Goal: Transaction & Acquisition: Purchase product/service

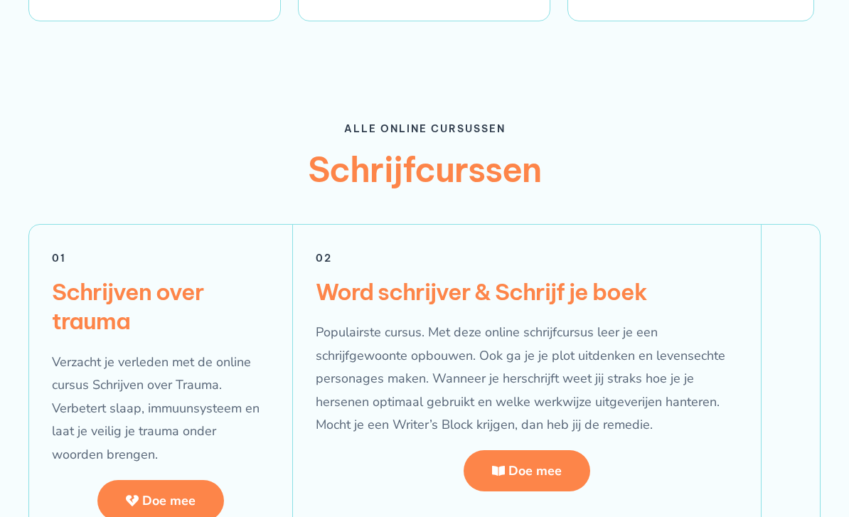
scroll to position [2407, 0]
click at [167, 494] on span "Doe mee" at bounding box center [168, 500] width 53 height 13
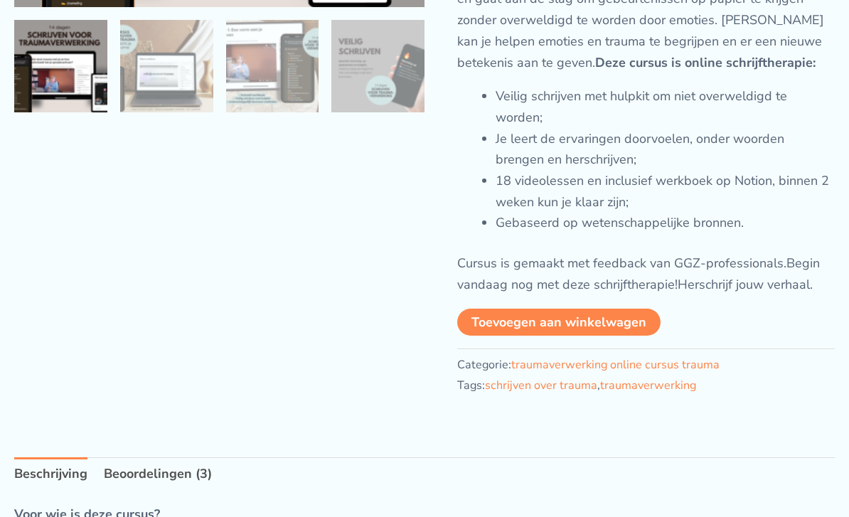
scroll to position [334, 0]
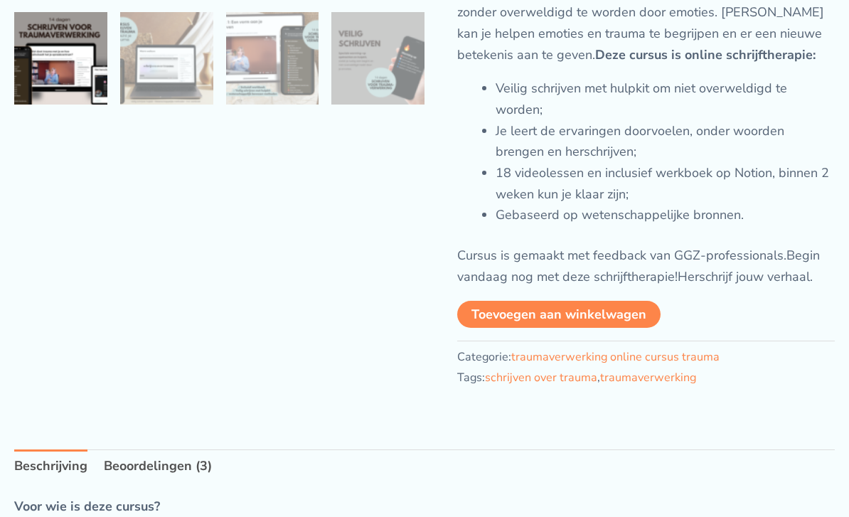
click at [615, 324] on button "Toevoegen aan winkelwagen" at bounding box center [558, 314] width 203 height 27
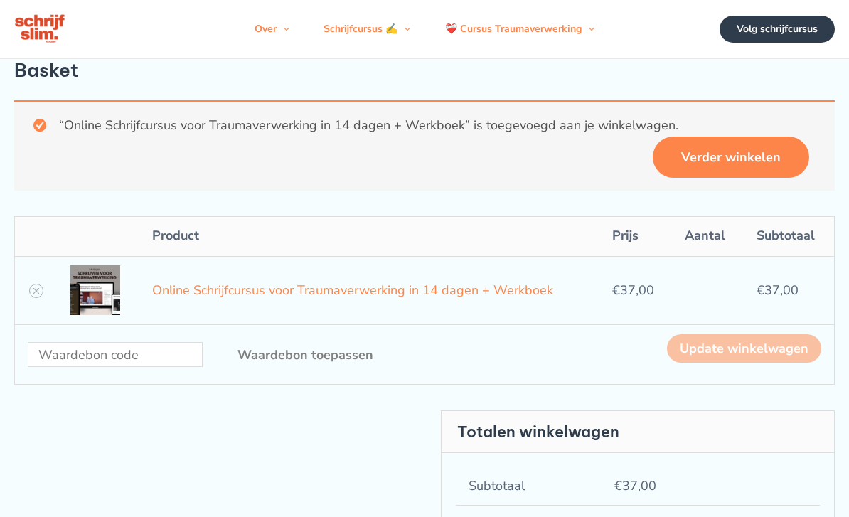
click at [753, 166] on link "Verder winkelen" at bounding box center [731, 157] width 156 height 41
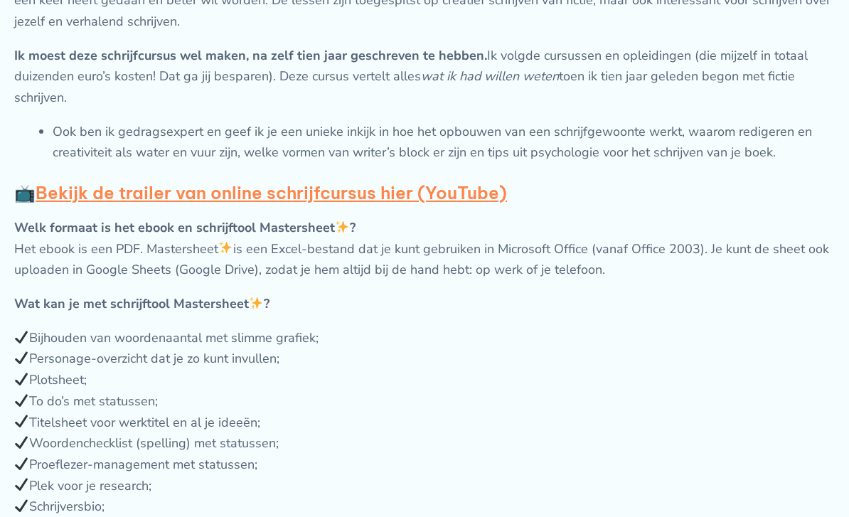
scroll to position [1047, 0]
click at [428, 203] on strong "Bekijk de trailer van online schrijfcursus hier (YouTube)" at bounding box center [272, 192] width 472 height 21
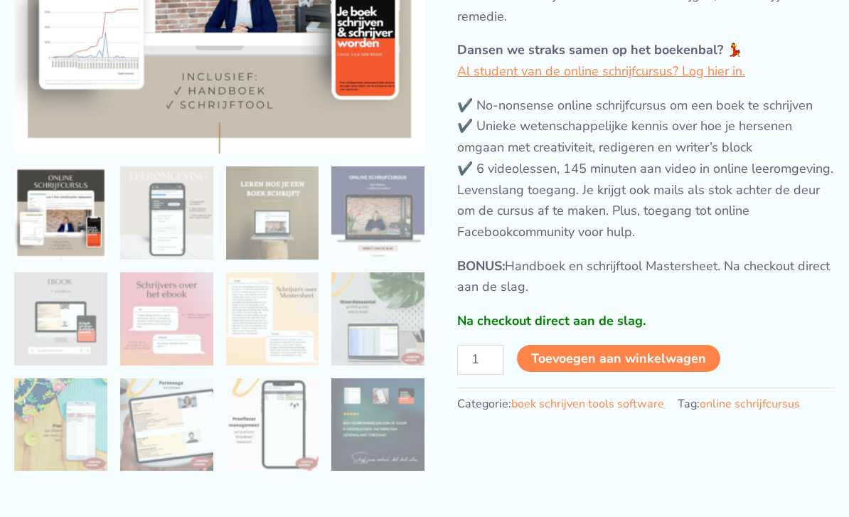
scroll to position [323, 0]
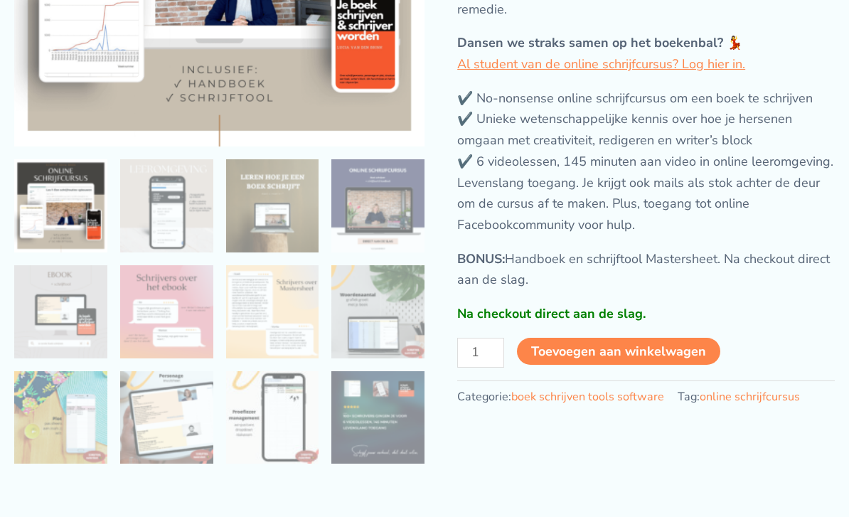
click at [646, 357] on button "Toevoegen aan winkelwagen" at bounding box center [618, 351] width 203 height 27
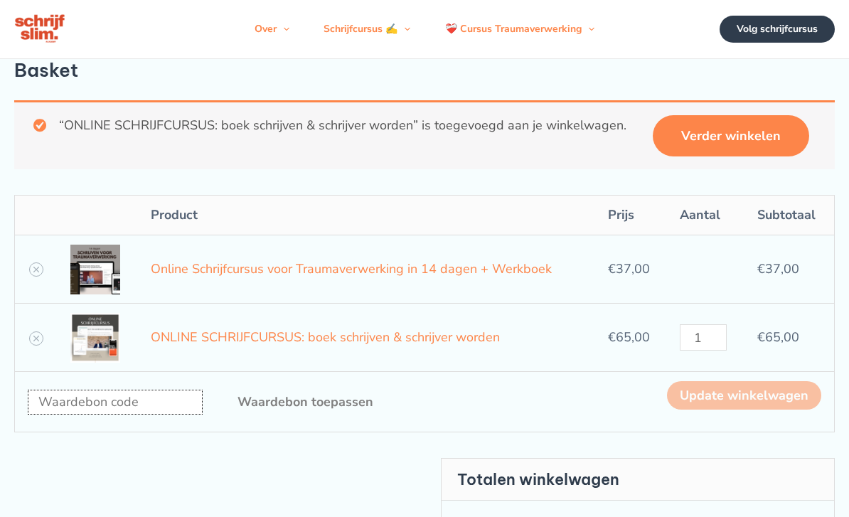
click at [112, 415] on input "Waardebon:" at bounding box center [115, 402] width 175 height 25
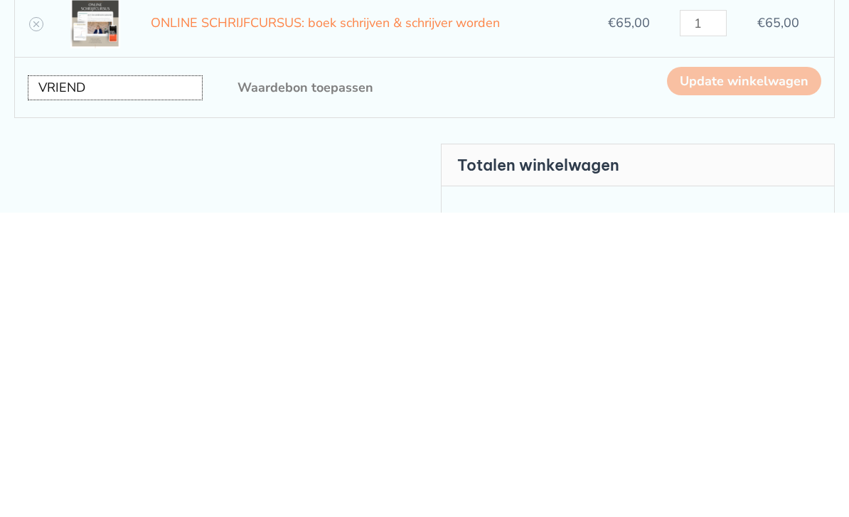
type input "VRIEND"
click at [308, 371] on button "Waardebon toepassen" at bounding box center [305, 391] width 193 height 41
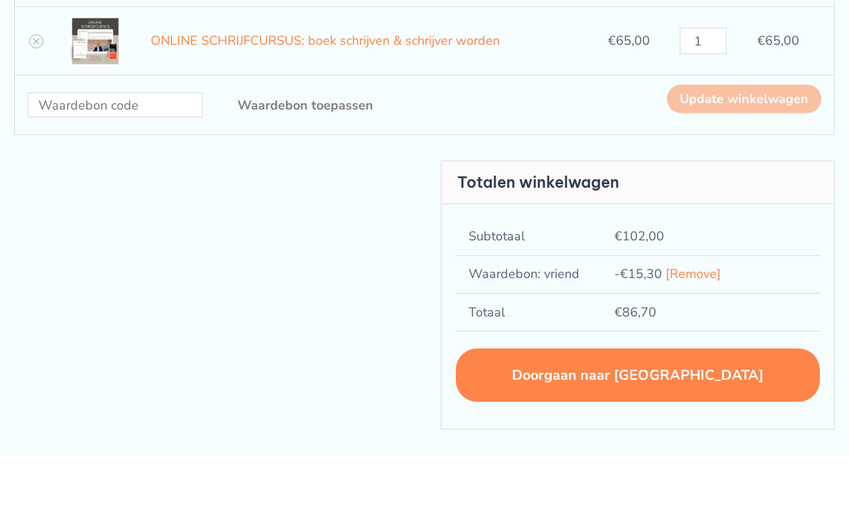
scroll to position [277, 0]
click at [706, 400] on link "Doorgaan naar afrekenen" at bounding box center [638, 375] width 364 height 53
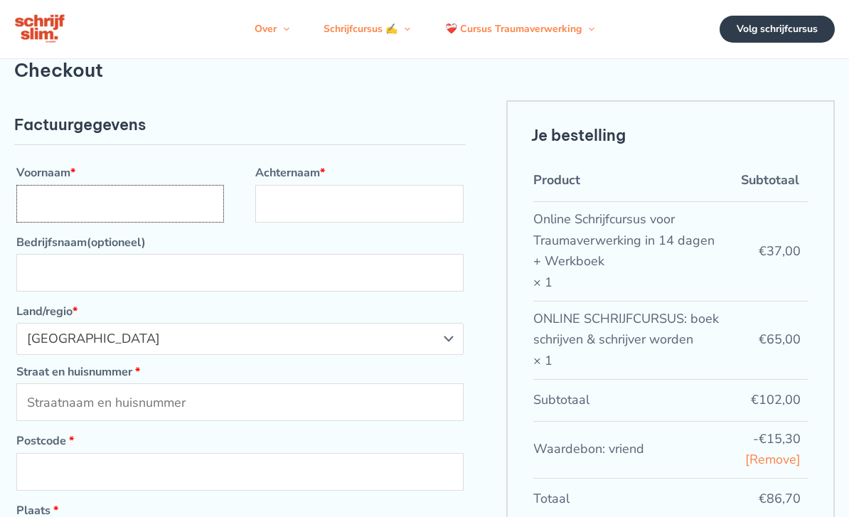
click at [176, 223] on input "Voornaam *" at bounding box center [120, 204] width 208 height 38
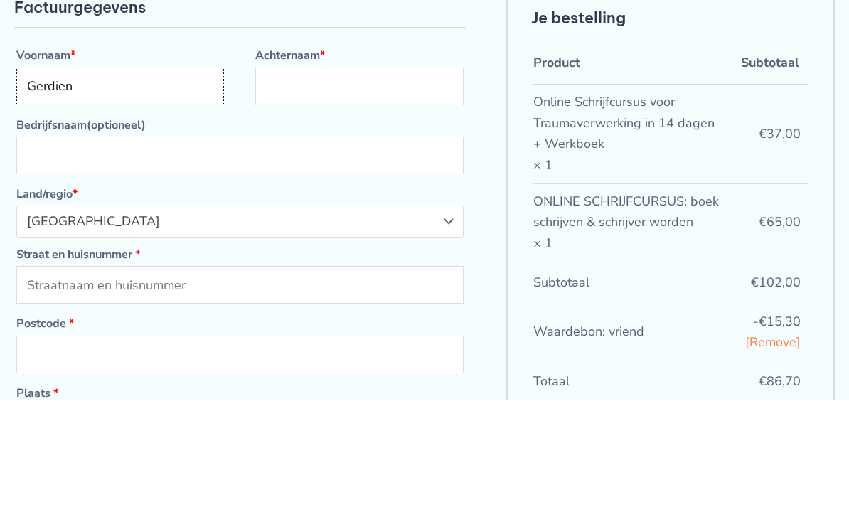
type input "Gerdien"
click at [351, 185] on input "Achternaam *" at bounding box center [359, 204] width 208 height 38
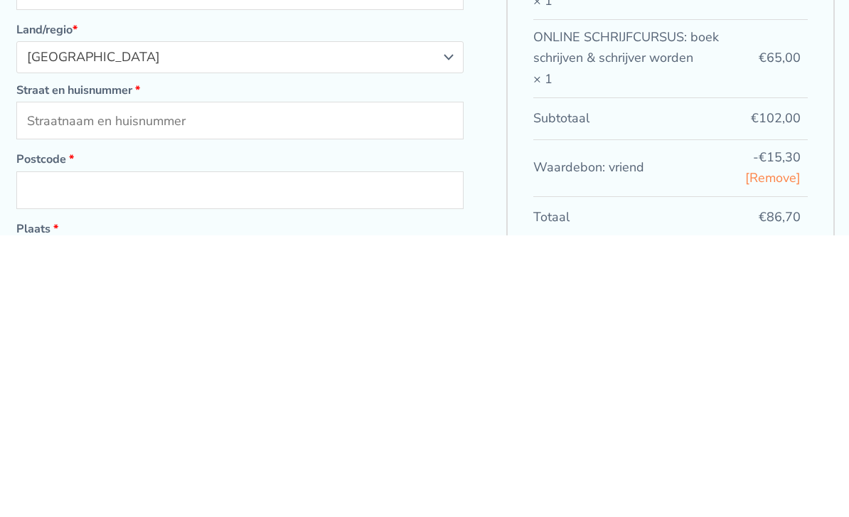
type input "Evertse"
click at [233, 383] on input "Straat en huisnummer *" at bounding box center [239, 402] width 447 height 38
type input "[STREET_ADDRESS]"
click at [378, 453] on input "Postcode *" at bounding box center [239, 472] width 447 height 38
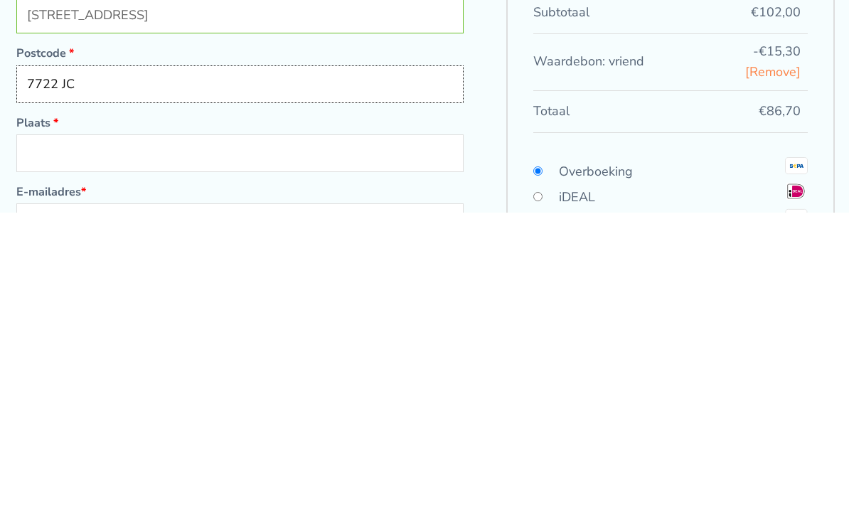
scroll to position [89, 0]
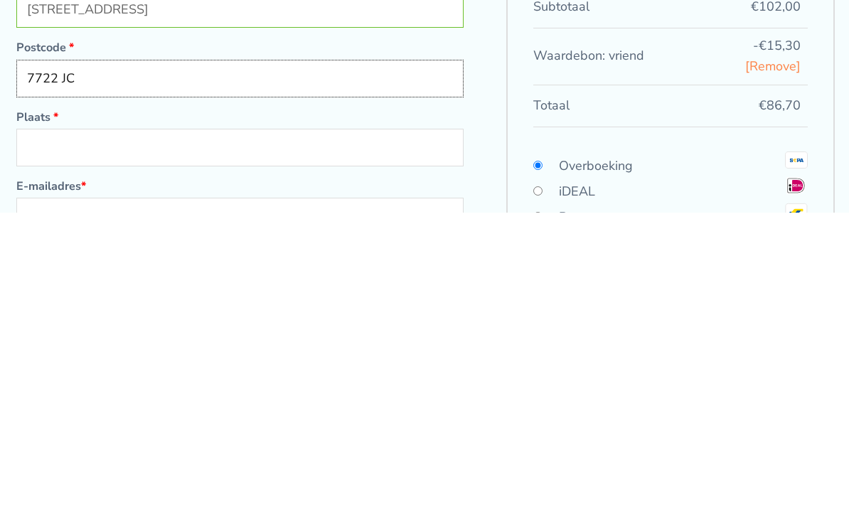
type input "7722 JC"
click at [302, 433] on input "Plaats *" at bounding box center [239, 452] width 447 height 38
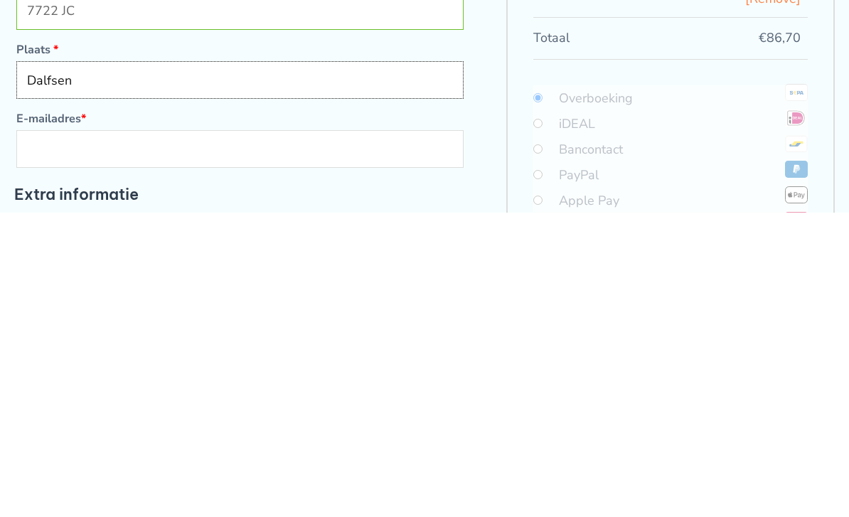
scroll to position [193, 0]
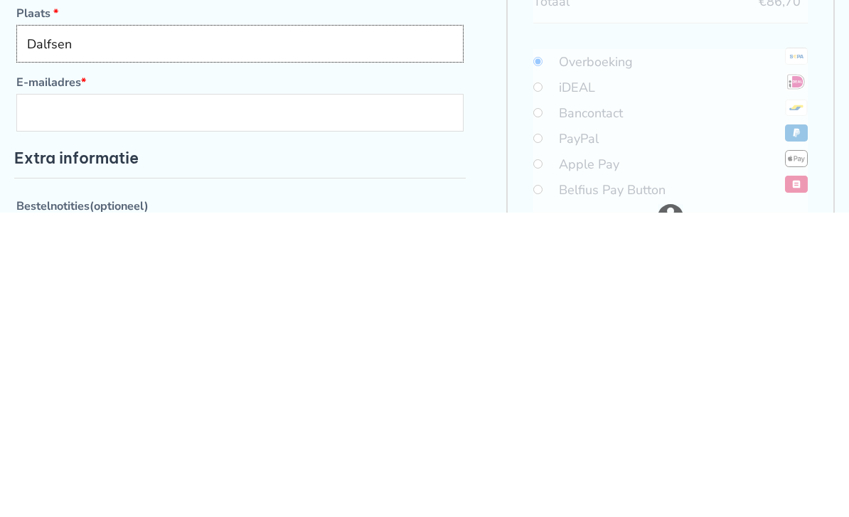
type input "Dalfsen"
click at [352, 398] on input "E-mailadres *" at bounding box center [239, 417] width 447 height 38
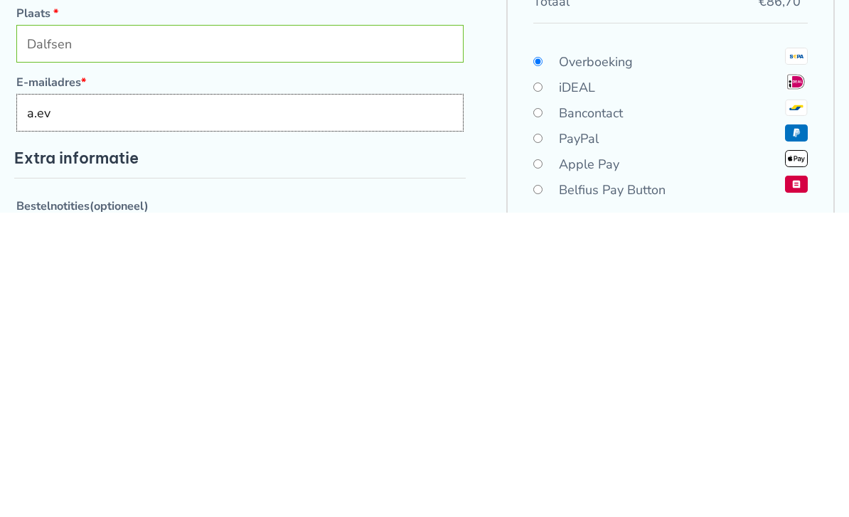
type input "a.eve"
type input "[PERSON_NAME][EMAIL_ADDRESS][DOMAIN_NAME]"
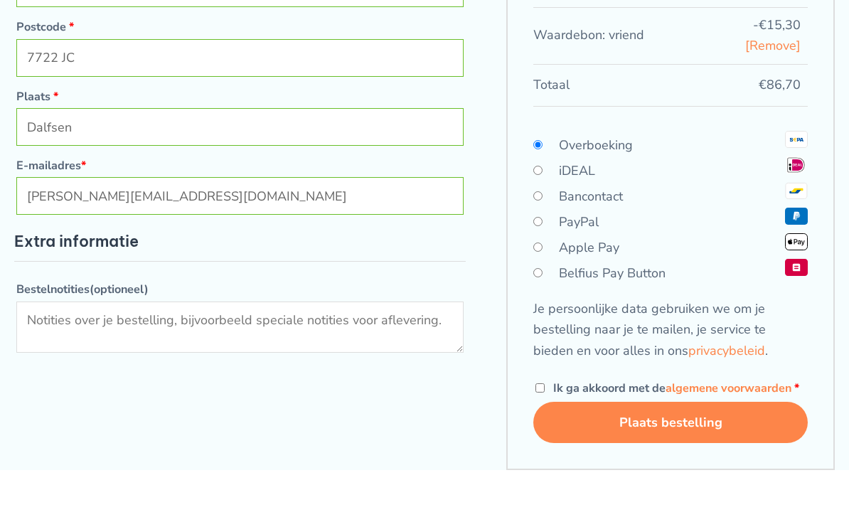
scroll to position [413, 0]
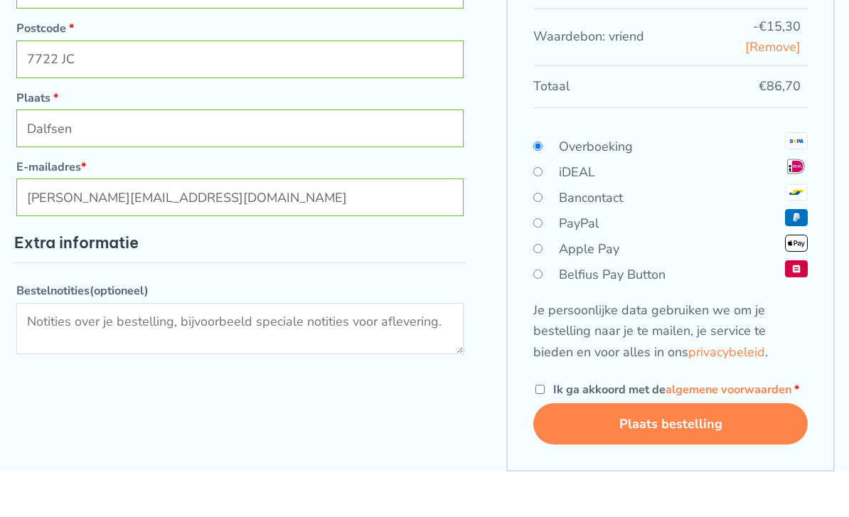
click at [547, 183] on li "iDEAL" at bounding box center [671, 172] width 275 height 26
click at [536, 176] on input "iDEAL" at bounding box center [538, 171] width 9 height 9
radio input "true"
click at [545, 394] on input "Ik ga akkoord met de algemene voorwaarden *" at bounding box center [540, 389] width 9 height 9
checkbox input "true"
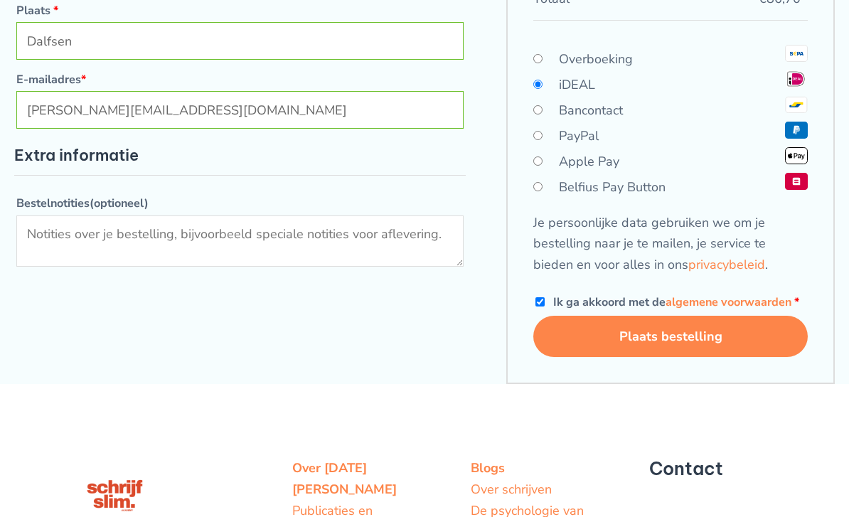
scroll to position [501, 0]
click at [691, 356] on button "Plaats bestelling" at bounding box center [671, 335] width 275 height 41
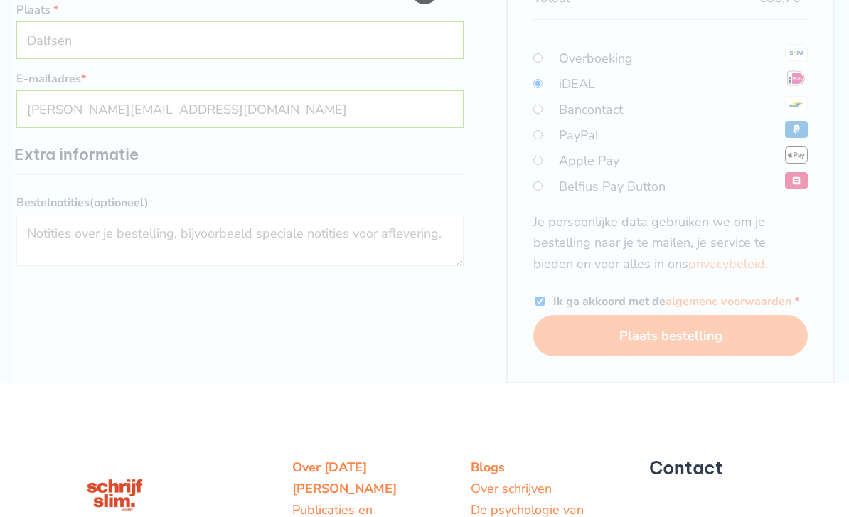
scroll to position [546, 0]
